Goal: Task Accomplishment & Management: Use online tool/utility

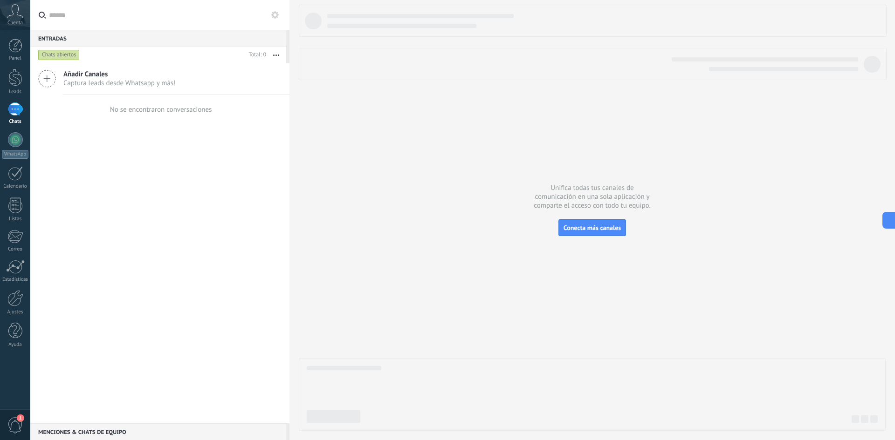
click at [87, 182] on div "Añadir Canales Captura leads desde Whatsapp y más! No se encontraron conversaci…" at bounding box center [159, 243] width 259 height 360
